Goal: Transaction & Acquisition: Download file/media

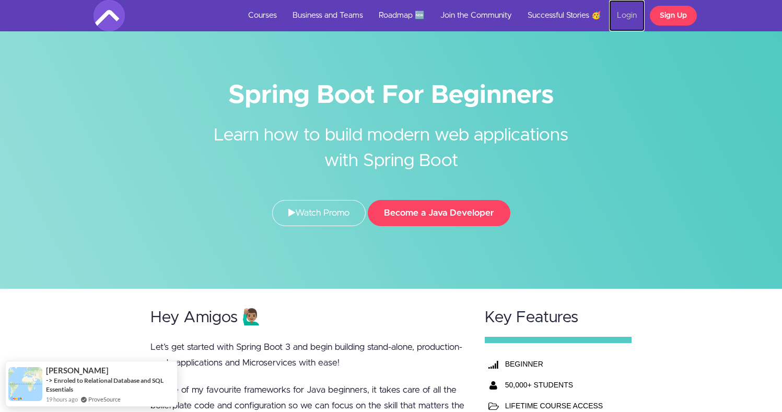
click at [626, 15] on link "Login" at bounding box center [627, 15] width 36 height 31
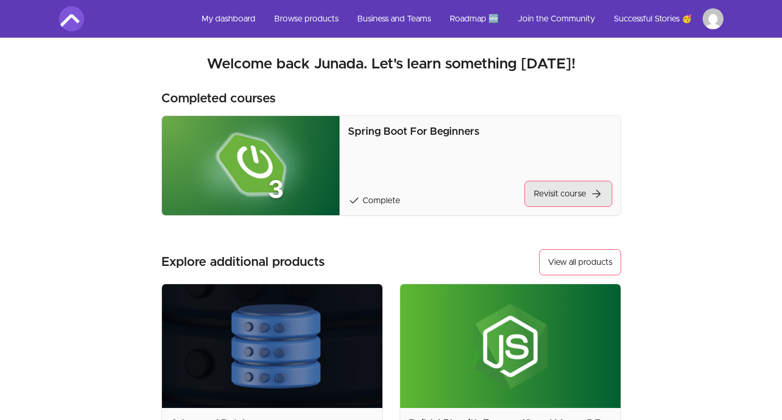
click at [575, 188] on link "Revisit course arrow_forward" at bounding box center [568, 194] width 88 height 26
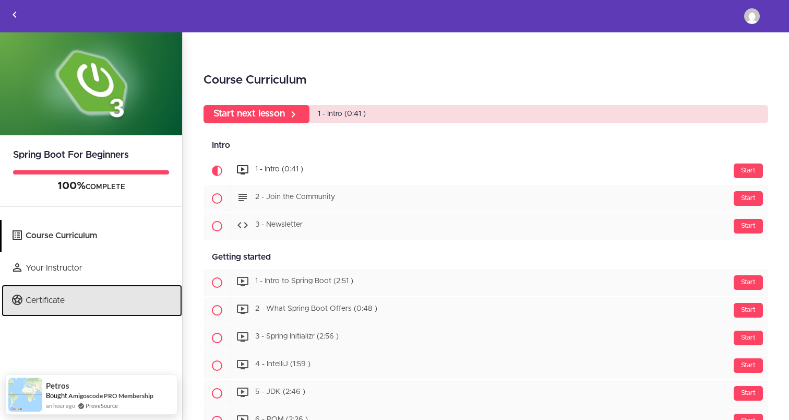
click at [75, 297] on link "Certificate" at bounding box center [92, 301] width 181 height 32
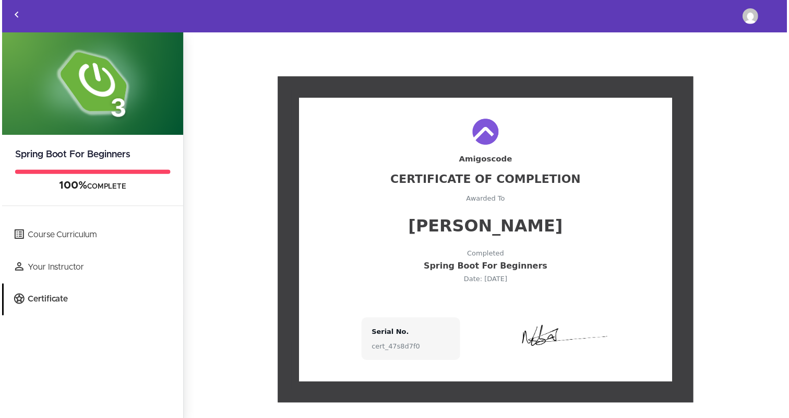
scroll to position [15, 0]
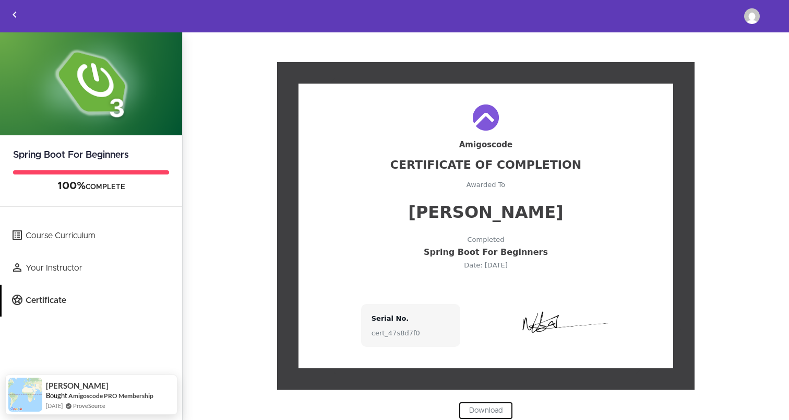
click at [478, 410] on link "Download" at bounding box center [486, 410] width 54 height 18
